Goal: Task Accomplishment & Management: Manage account settings

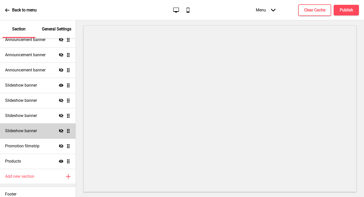
scroll to position [123, 0]
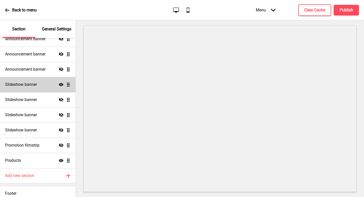
click at [59, 85] on icon "Show" at bounding box center [61, 84] width 5 height 5
click at [61, 84] on icon at bounding box center [61, 84] width 5 height 4
click at [42, 84] on div "Slideshow banner Show Drag" at bounding box center [38, 84] width 76 height 15
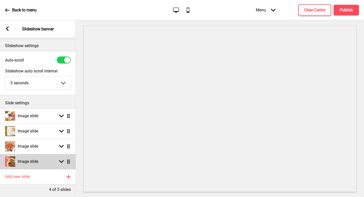
click at [61, 162] on icon at bounding box center [61, 161] width 5 height 3
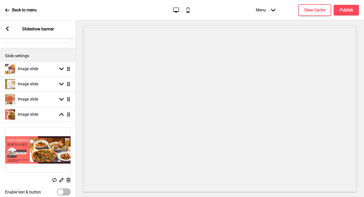
scroll to position [50, 0]
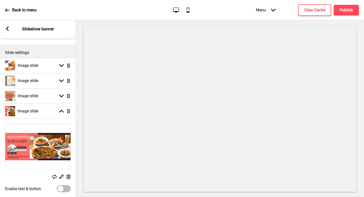
click at [69, 177] on rect at bounding box center [68, 176] width 5 height 5
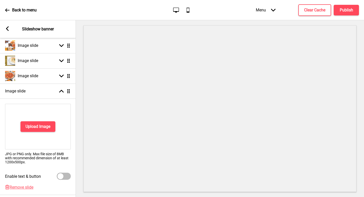
scroll to position [118, 0]
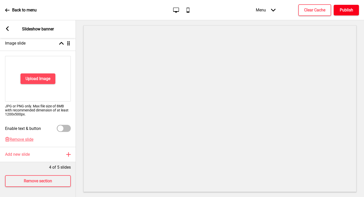
click at [355, 10] on button "Publish" at bounding box center [346, 10] width 25 height 11
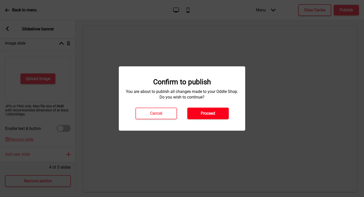
click at [208, 112] on h4 "Proceed" at bounding box center [208, 114] width 14 height 6
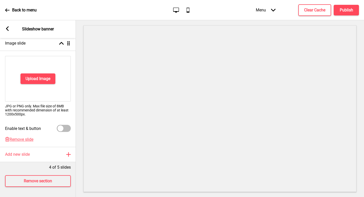
click at [19, 13] on div "Back to menu" at bounding box center [21, 10] width 32 height 14
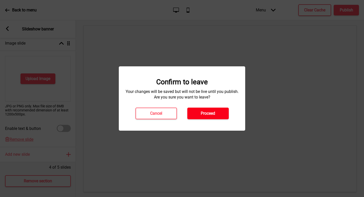
click at [199, 118] on button "Proceed" at bounding box center [207, 113] width 41 height 12
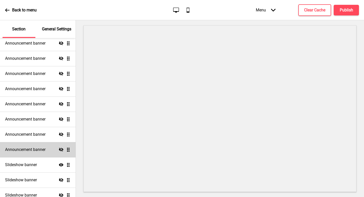
scroll to position [69, 0]
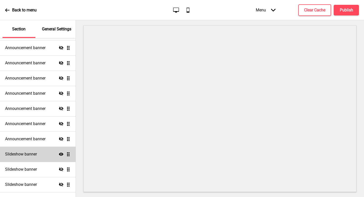
click at [50, 157] on div "Slideshow banner Show Drag" at bounding box center [38, 153] width 76 height 15
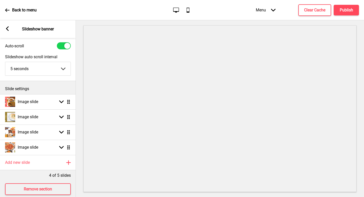
scroll to position [22, 0]
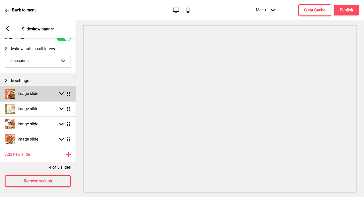
click at [52, 92] on div "Image slide Arrow down Drag" at bounding box center [38, 93] width 76 height 15
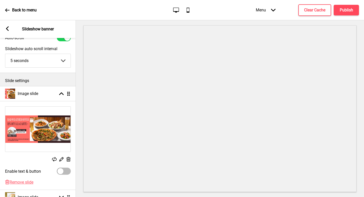
click at [69, 158] on icon at bounding box center [69, 159] width 4 height 5
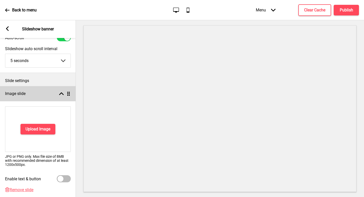
click at [63, 90] on div "Image slide Arrow up Drag" at bounding box center [38, 93] width 76 height 15
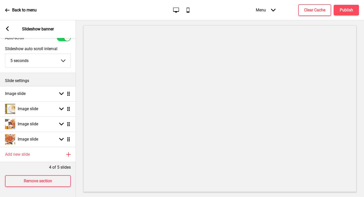
click at [69, 95] on ul "Image slide Arrow down Drag Image slide Arrow down Drag Image slide Arrow down …" at bounding box center [38, 116] width 76 height 61
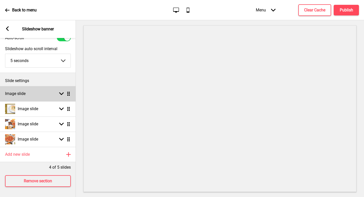
click at [58, 96] on div "Image slide Arrow down Drag" at bounding box center [38, 93] width 76 height 15
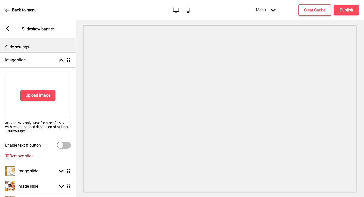
click at [27, 154] on span "Remove slide" at bounding box center [22, 156] width 24 height 5
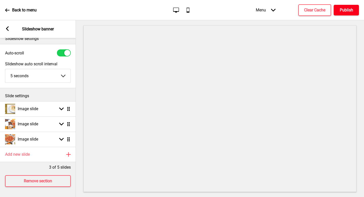
click at [351, 8] on h4 "Publish" at bounding box center [346, 10] width 13 height 6
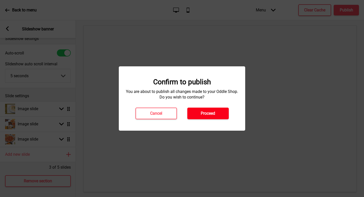
click at [217, 116] on button "Proceed" at bounding box center [207, 113] width 41 height 12
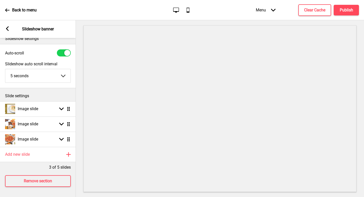
click at [24, 7] on p "Back to menu" at bounding box center [24, 10] width 25 height 6
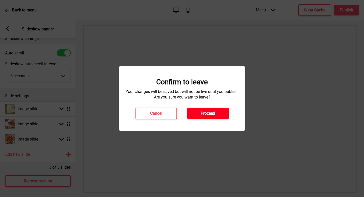
click at [222, 111] on button "Proceed" at bounding box center [207, 113] width 41 height 12
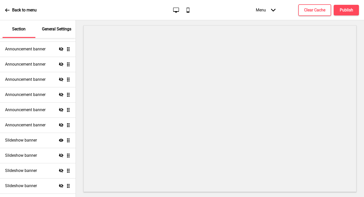
scroll to position [93, 0]
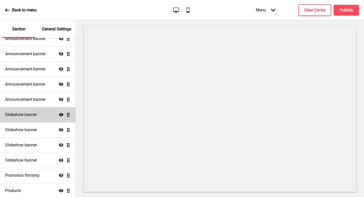
click at [39, 116] on div "Slideshow banner Show Drag" at bounding box center [38, 114] width 76 height 15
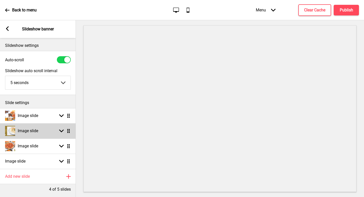
scroll to position [0, 0]
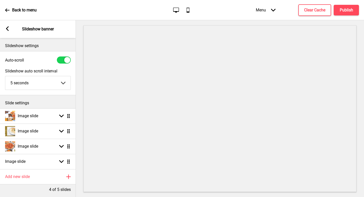
click at [7, 29] on icon at bounding box center [7, 28] width 3 height 5
